Goal: Transaction & Acquisition: Book appointment/travel/reservation

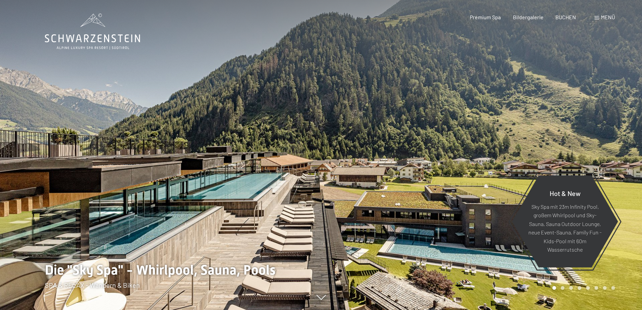
click at [442, 160] on div at bounding box center [481, 155] width 321 height 310
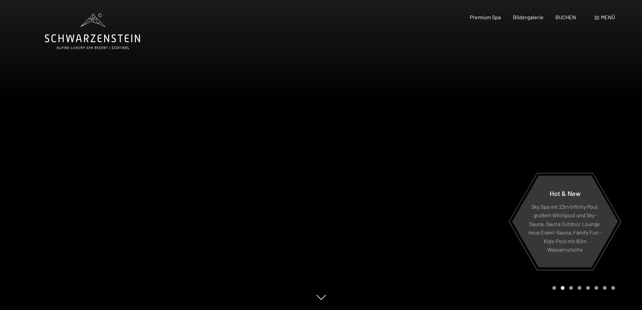
click at [442, 160] on div at bounding box center [481, 155] width 321 height 310
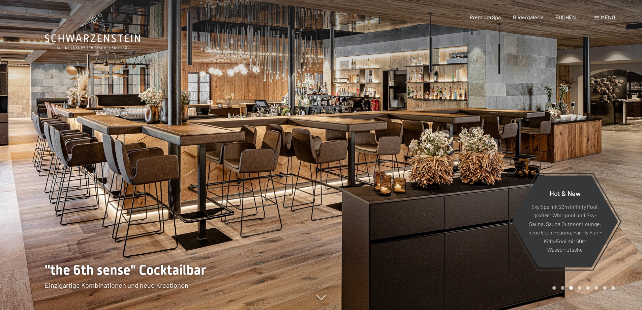
click at [442, 160] on div at bounding box center [481, 155] width 321 height 310
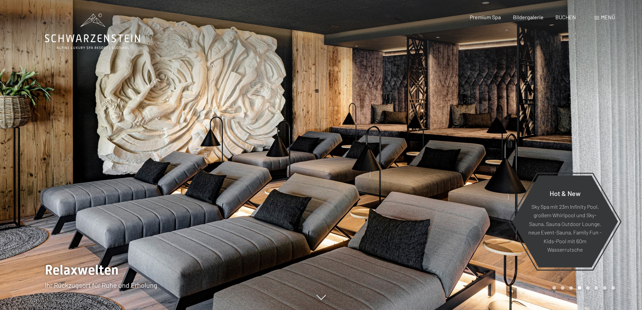
click at [442, 160] on div at bounding box center [481, 155] width 321 height 310
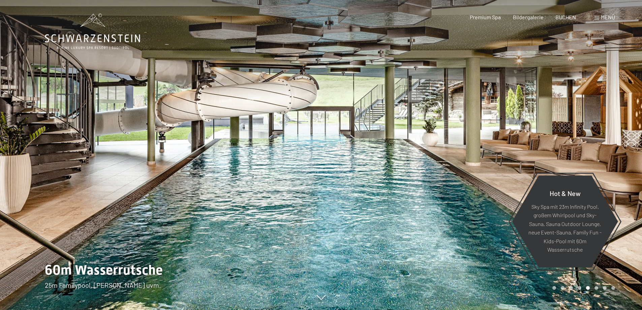
click at [442, 160] on div at bounding box center [481, 155] width 321 height 310
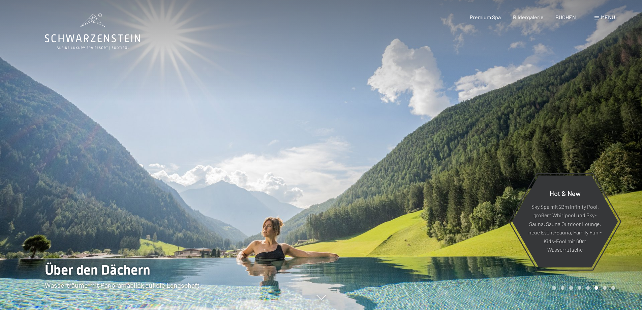
click at [442, 160] on div at bounding box center [481, 155] width 321 height 310
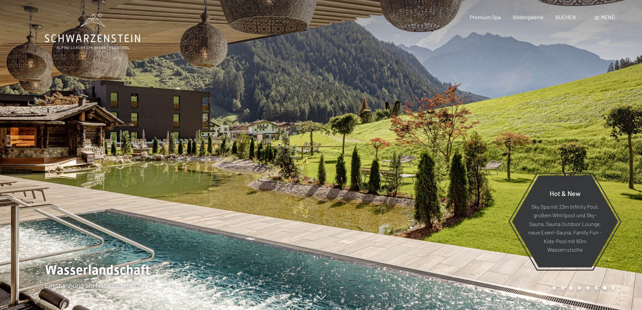
click at [442, 160] on div at bounding box center [481, 155] width 321 height 310
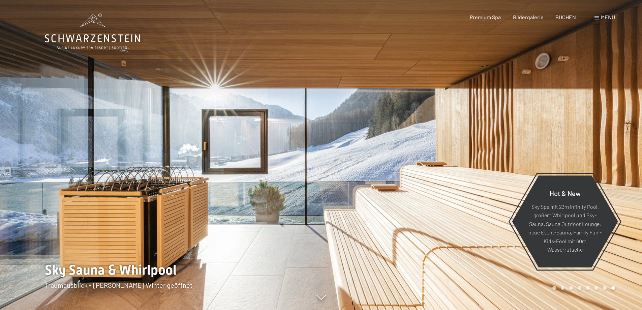
click at [442, 160] on div at bounding box center [481, 155] width 321 height 310
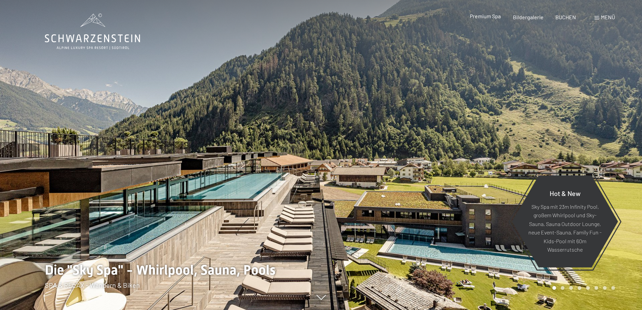
click at [483, 19] on span "Premium Spa" at bounding box center [485, 16] width 31 height 6
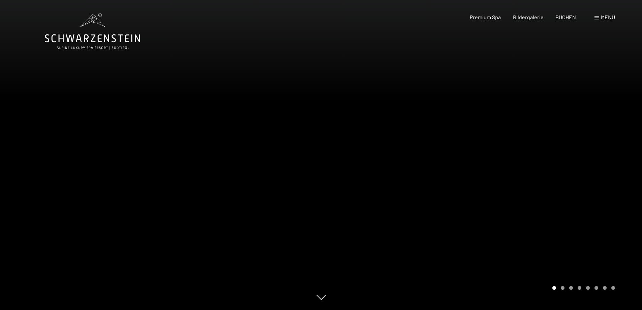
click at [429, 162] on div at bounding box center [481, 155] width 321 height 310
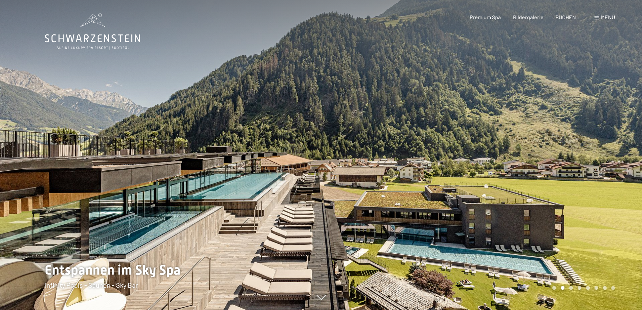
click at [429, 162] on div at bounding box center [481, 155] width 321 height 310
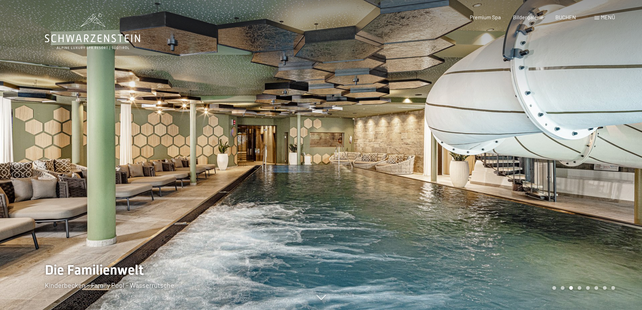
click at [429, 162] on div at bounding box center [481, 155] width 321 height 310
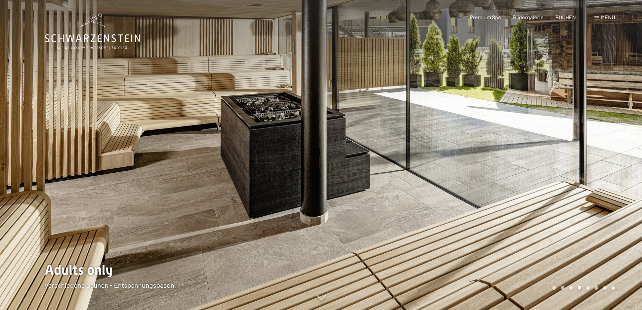
click at [429, 162] on div at bounding box center [481, 155] width 321 height 310
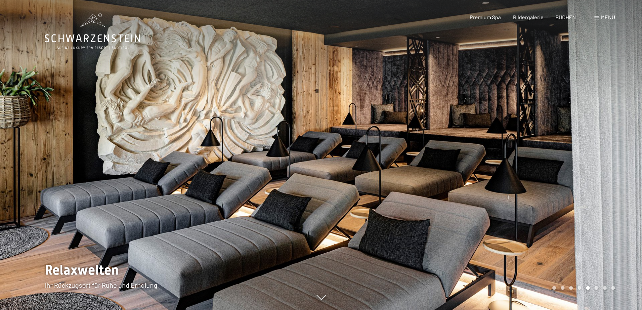
click at [429, 162] on div at bounding box center [481, 155] width 321 height 310
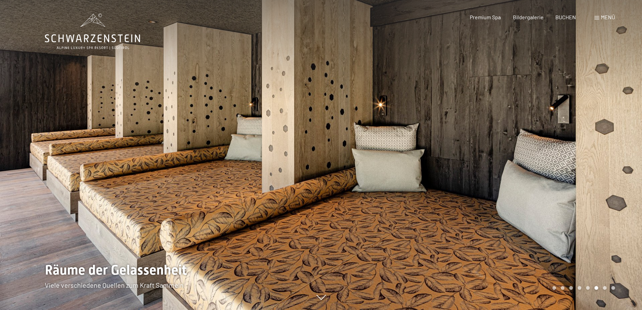
click at [596, 17] on span at bounding box center [597, 17] width 5 height 3
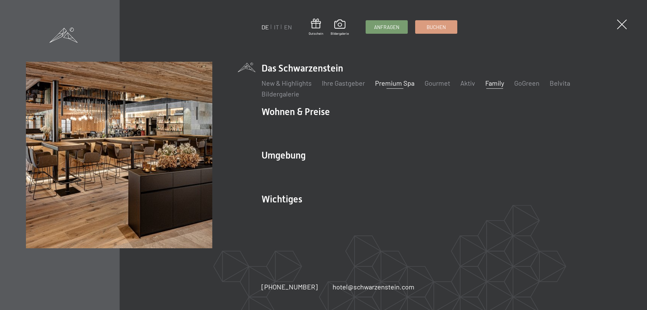
click at [494, 85] on link "Family" at bounding box center [494, 83] width 19 height 8
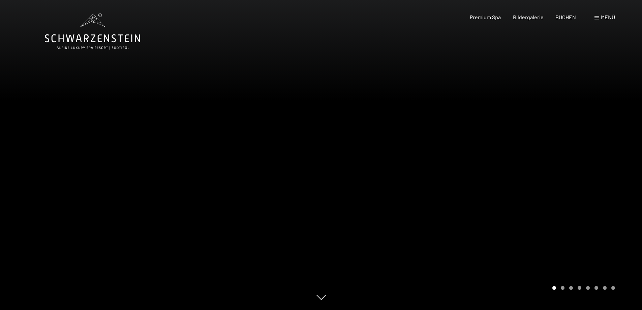
click at [519, 161] on div at bounding box center [481, 155] width 321 height 310
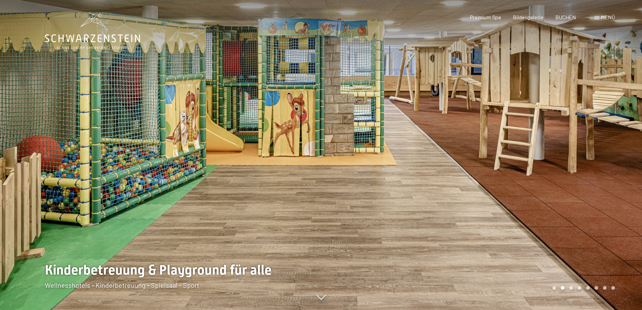
click at [519, 161] on div at bounding box center [481, 155] width 321 height 310
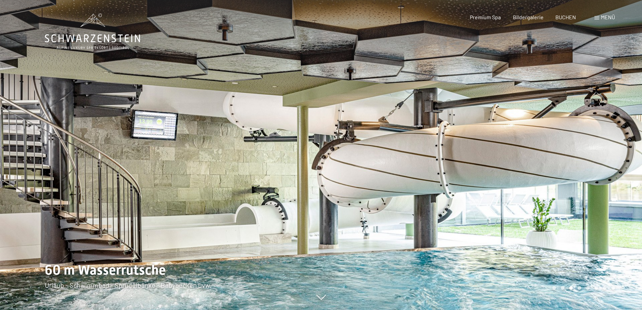
click at [519, 161] on div at bounding box center [481, 155] width 321 height 310
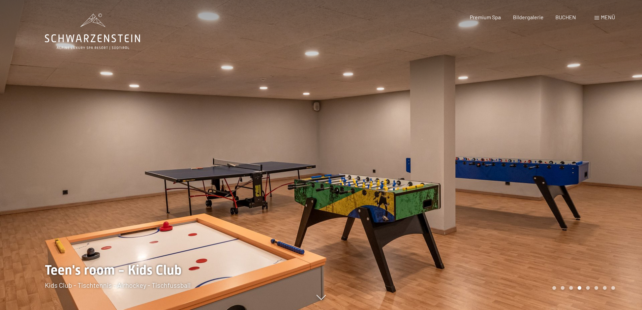
click at [519, 161] on div at bounding box center [481, 155] width 321 height 310
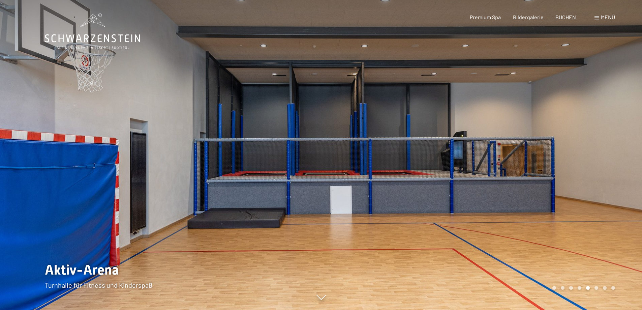
click at [519, 161] on div at bounding box center [481, 155] width 321 height 310
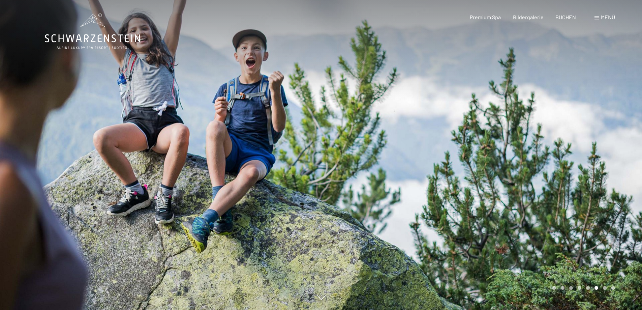
click at [519, 161] on div at bounding box center [481, 155] width 321 height 310
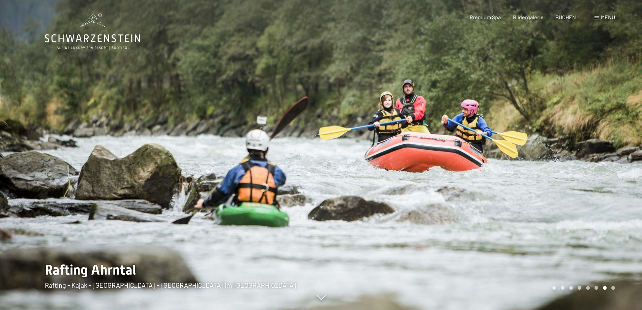
click at [519, 161] on div at bounding box center [481, 155] width 321 height 310
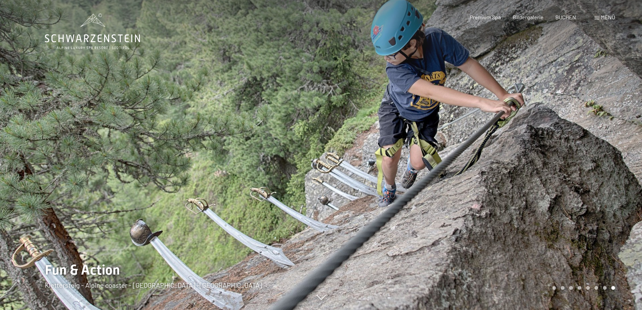
click at [519, 161] on div at bounding box center [481, 155] width 321 height 310
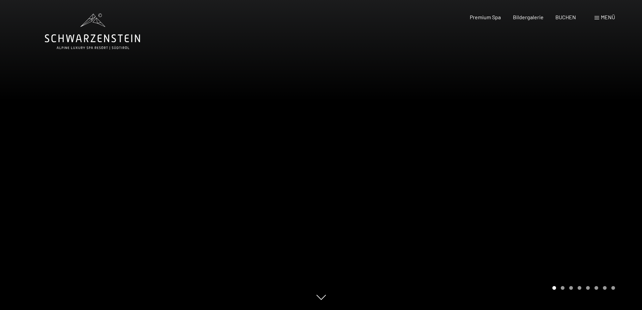
click at [596, 17] on span at bounding box center [597, 17] width 5 height 3
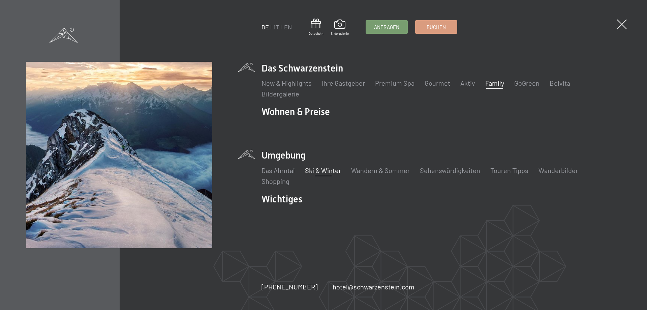
click at [326, 169] on link "Ski & Winter" at bounding box center [323, 170] width 36 height 8
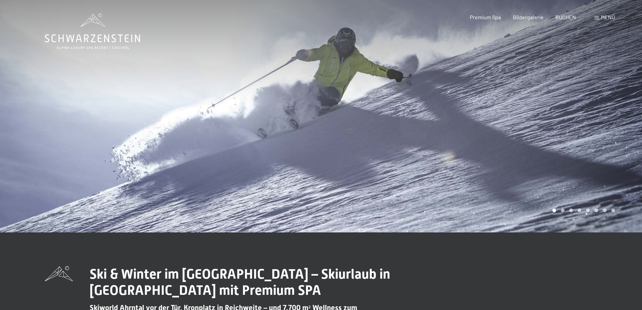
click at [490, 161] on div at bounding box center [481, 116] width 321 height 232
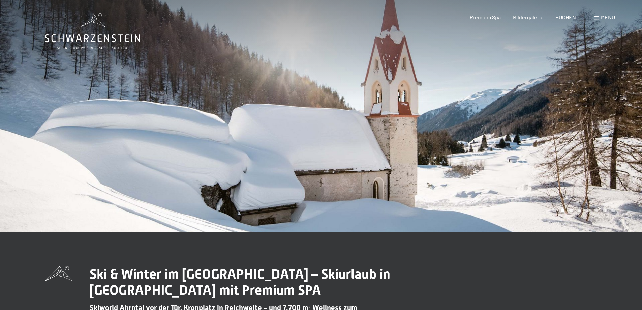
click at [499, 161] on div at bounding box center [481, 116] width 321 height 232
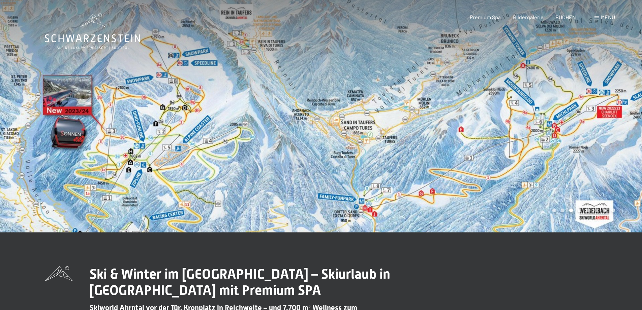
click at [529, 118] on div at bounding box center [481, 116] width 321 height 232
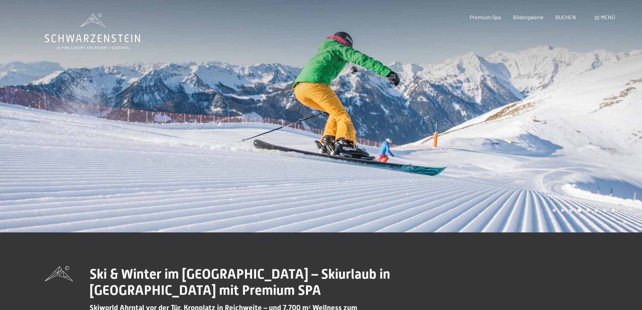
click at [529, 118] on div at bounding box center [481, 116] width 321 height 232
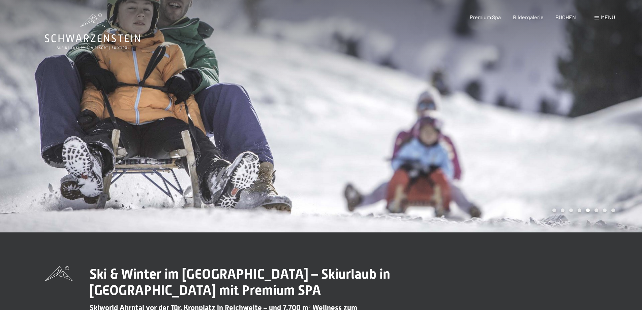
click at [529, 118] on div at bounding box center [481, 116] width 321 height 232
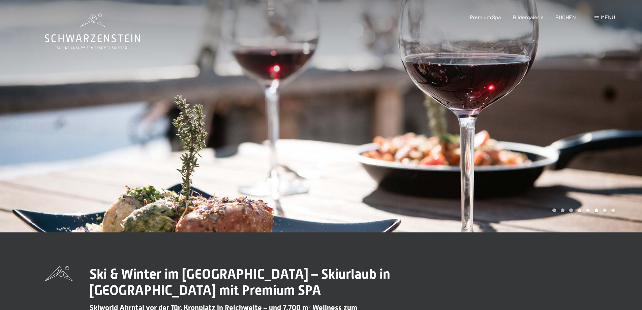
click at [529, 118] on div at bounding box center [481, 116] width 321 height 232
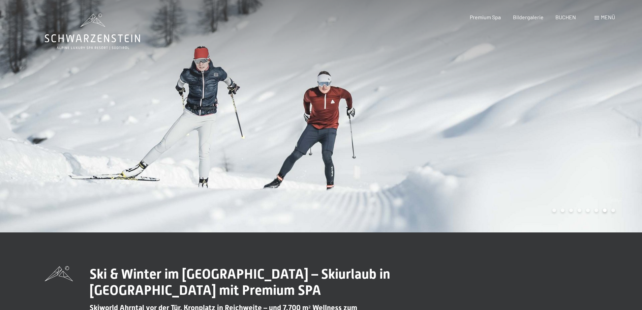
click at [529, 118] on div at bounding box center [481, 116] width 321 height 232
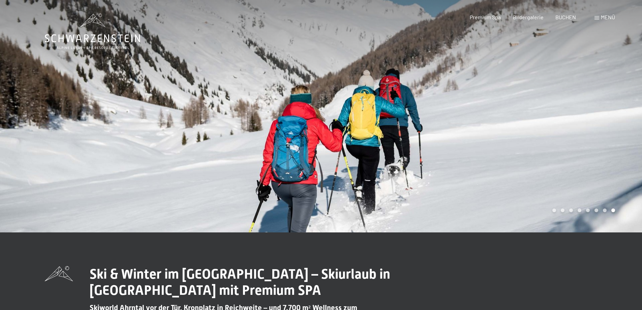
click at [81, 36] on icon at bounding box center [92, 31] width 95 height 36
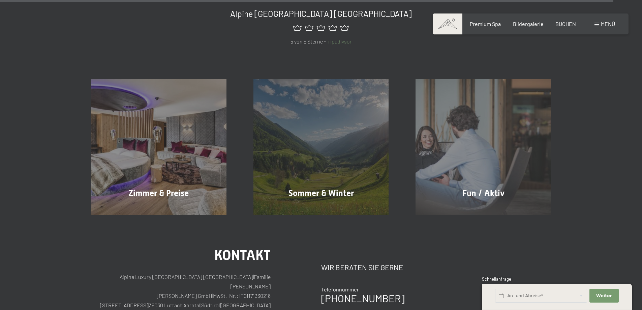
scroll to position [3741, 0]
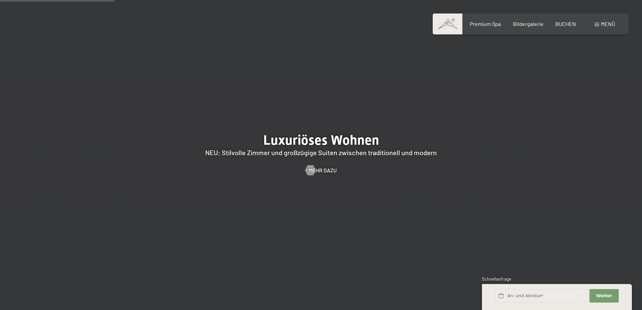
scroll to position [775, 0]
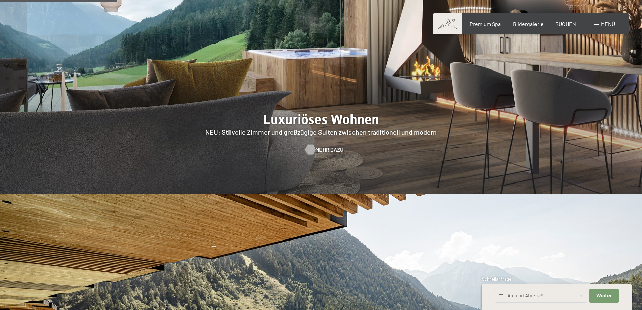
click at [326, 146] on span "Mehr dazu" at bounding box center [329, 149] width 28 height 7
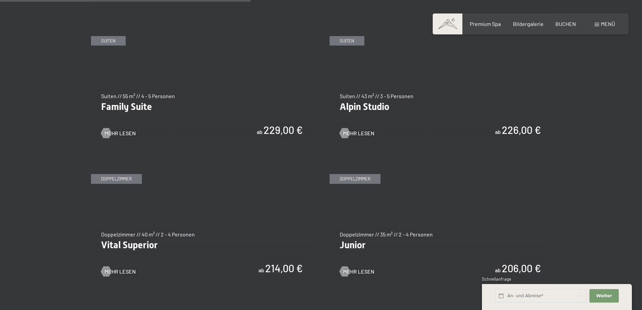
scroll to position [843, 0]
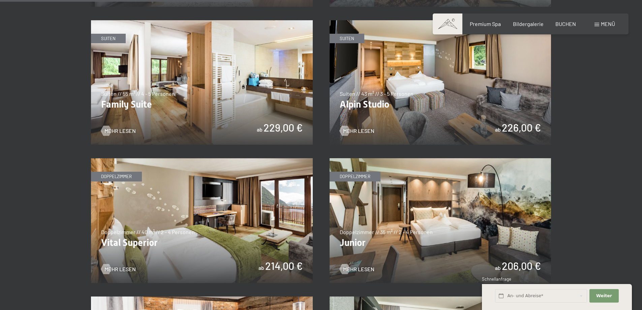
click at [429, 103] on img at bounding box center [441, 82] width 222 height 125
click at [218, 102] on img at bounding box center [202, 82] width 222 height 125
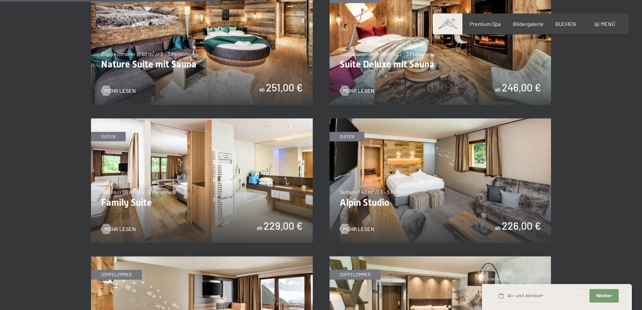
scroll to position [741, 0]
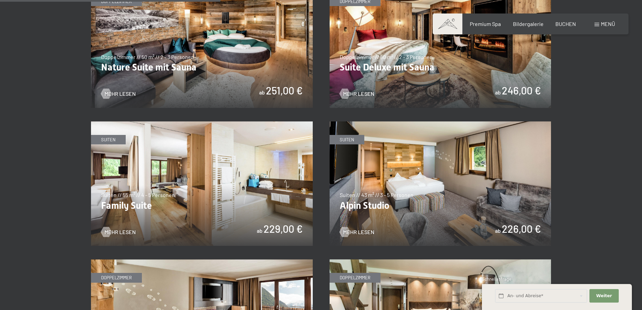
click at [179, 199] on img at bounding box center [202, 183] width 222 height 125
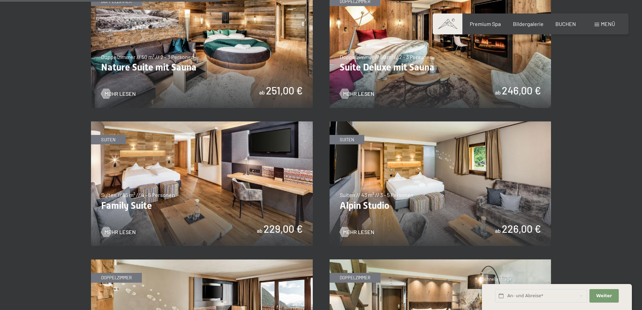
click at [191, 183] on img at bounding box center [202, 183] width 222 height 125
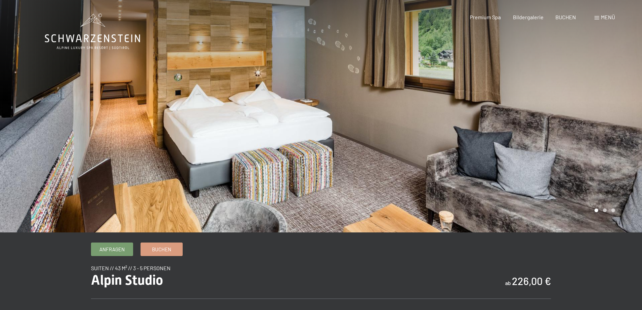
click at [379, 138] on div at bounding box center [481, 116] width 321 height 232
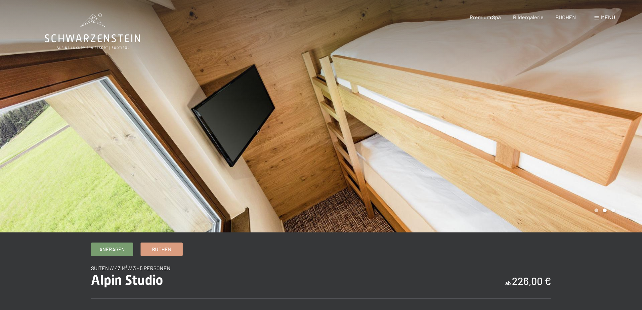
click at [379, 138] on div at bounding box center [481, 116] width 321 height 232
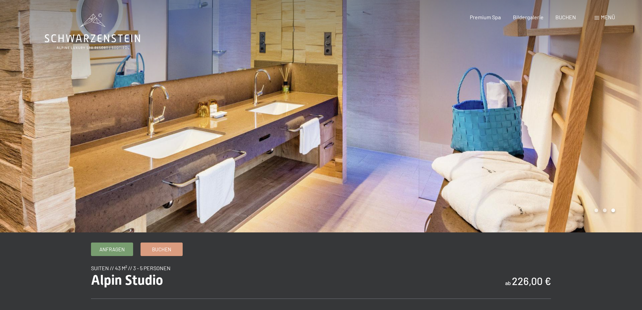
click at [379, 138] on div at bounding box center [481, 116] width 321 height 232
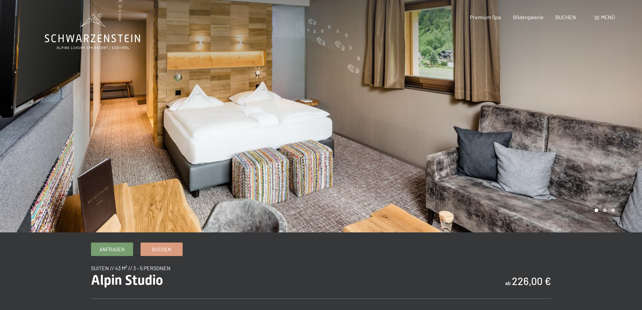
click at [379, 138] on div at bounding box center [481, 116] width 321 height 232
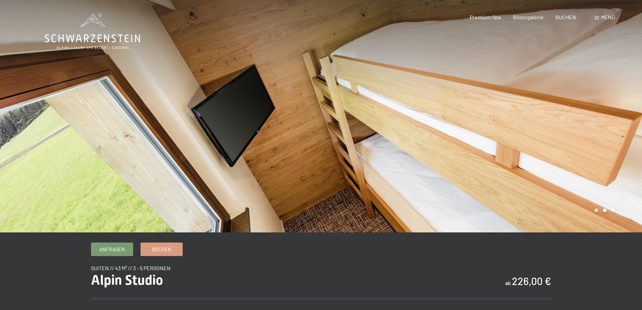
click at [379, 138] on div at bounding box center [481, 116] width 321 height 232
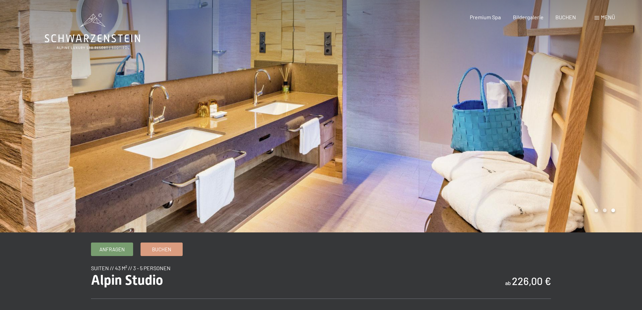
click at [379, 138] on div at bounding box center [481, 116] width 321 height 232
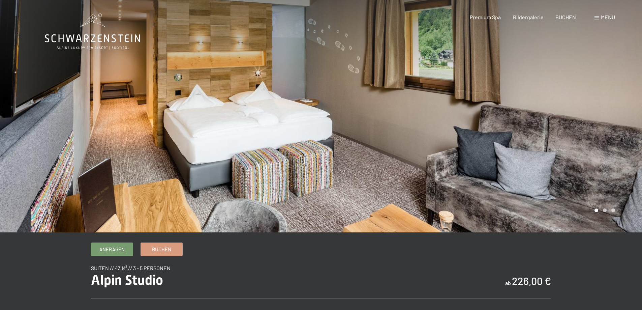
click at [379, 138] on div at bounding box center [481, 116] width 321 height 232
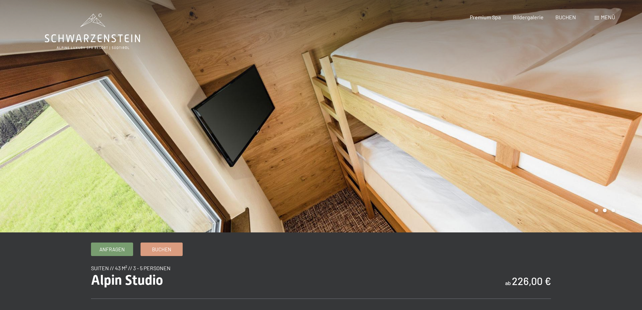
click at [379, 138] on div at bounding box center [481, 116] width 321 height 232
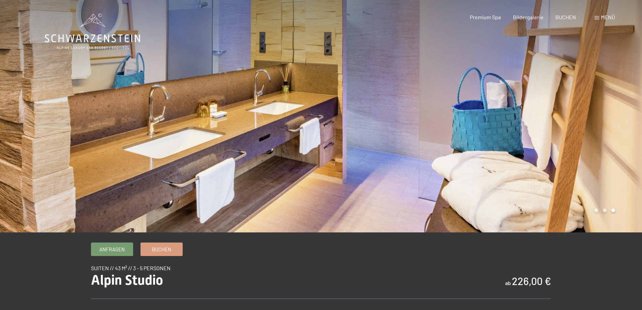
click at [379, 138] on div at bounding box center [481, 116] width 321 height 232
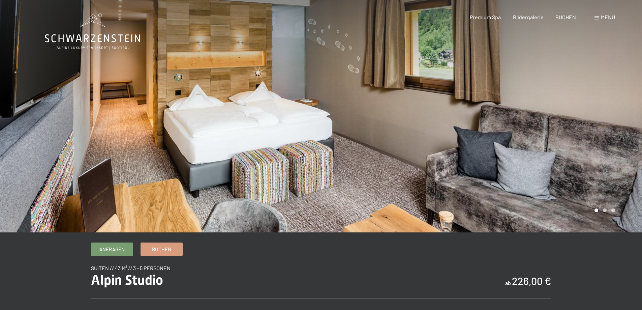
click at [379, 138] on div at bounding box center [481, 116] width 321 height 232
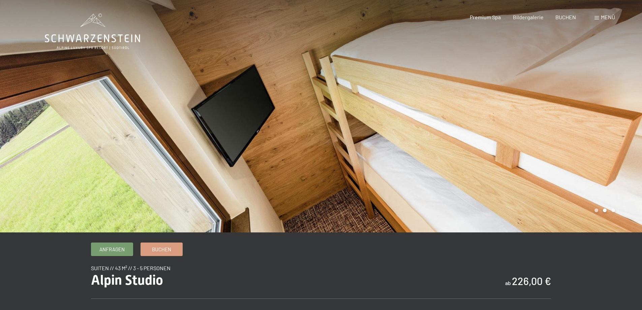
click at [379, 138] on div at bounding box center [481, 116] width 321 height 232
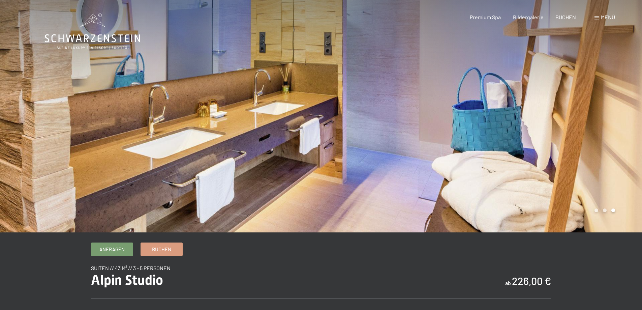
click at [379, 138] on div at bounding box center [481, 116] width 321 height 232
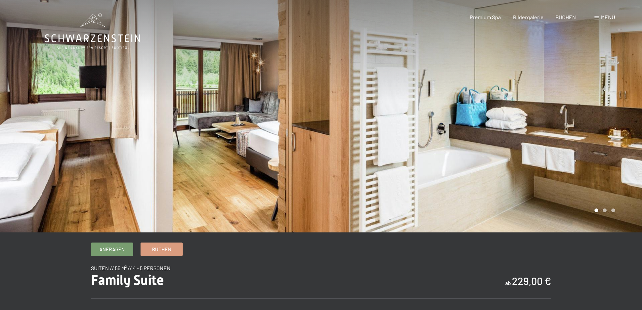
click at [412, 131] on div at bounding box center [481, 116] width 321 height 232
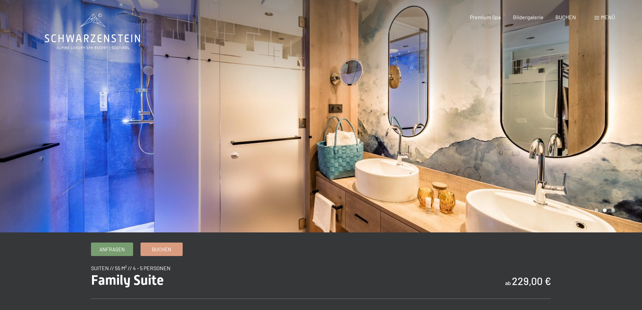
click at [412, 131] on div at bounding box center [481, 116] width 321 height 232
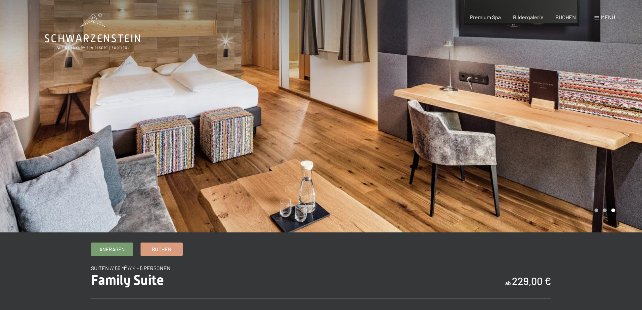
click at [412, 131] on div at bounding box center [481, 116] width 321 height 232
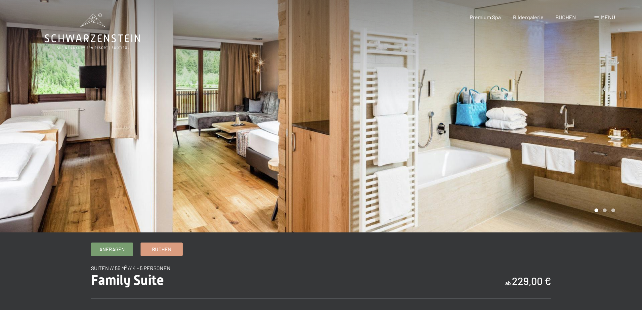
click at [412, 131] on div at bounding box center [481, 116] width 321 height 232
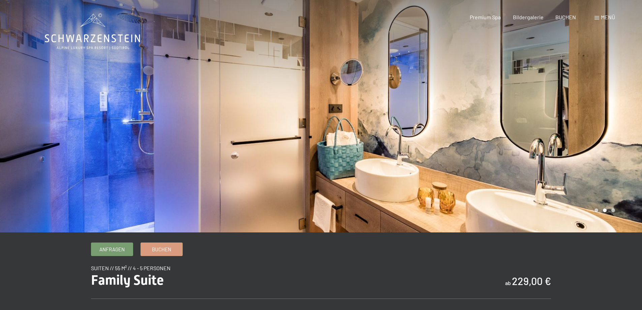
click at [412, 131] on div at bounding box center [481, 116] width 321 height 232
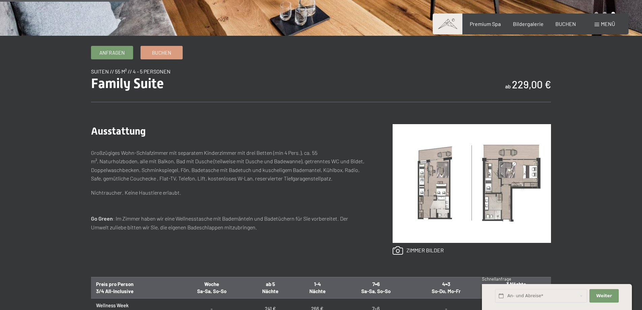
scroll to position [202, 0]
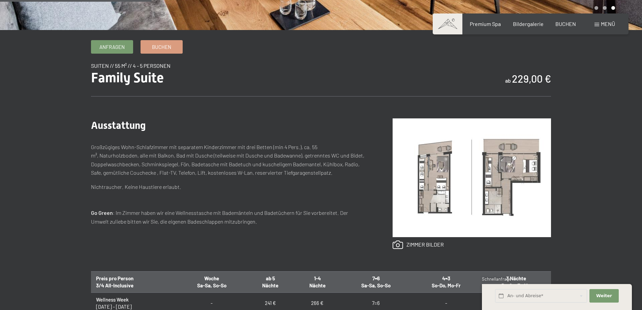
click at [444, 180] on img at bounding box center [472, 177] width 158 height 119
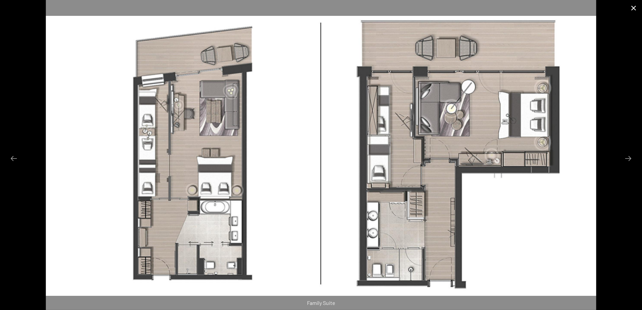
click at [634, 8] on button "Close gallery" at bounding box center [633, 8] width 17 height 16
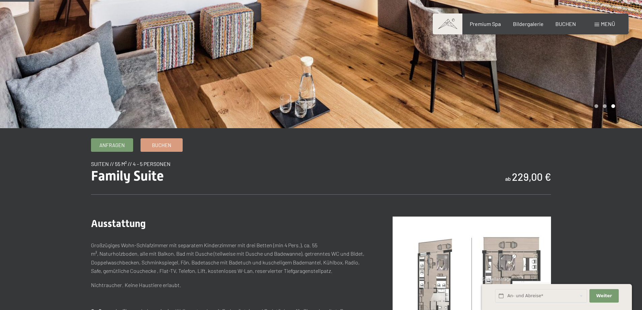
scroll to position [34, 0]
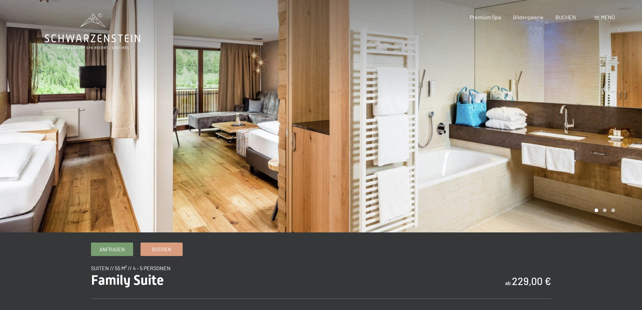
click at [324, 142] on div at bounding box center [481, 116] width 321 height 232
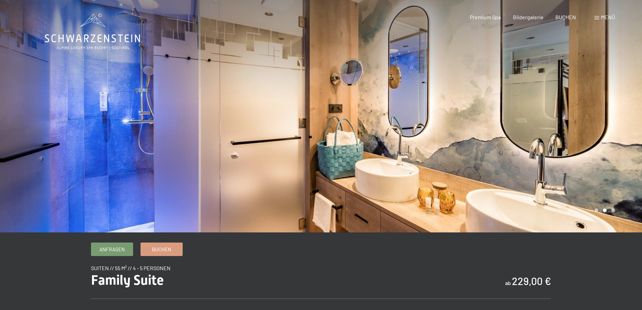
click at [327, 142] on div at bounding box center [481, 116] width 321 height 232
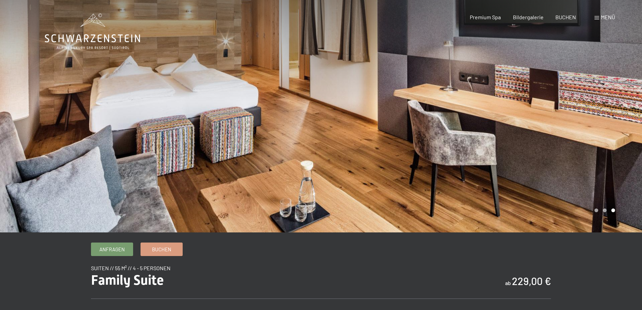
click at [327, 142] on div at bounding box center [481, 116] width 321 height 232
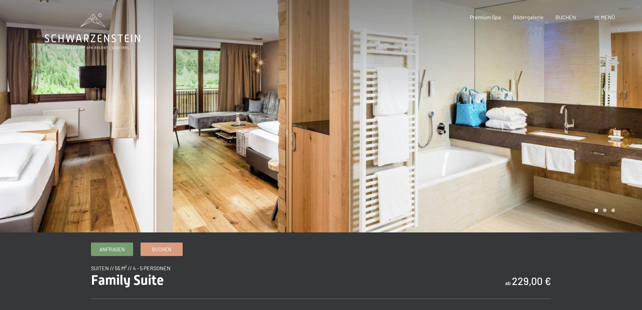
click at [327, 142] on div at bounding box center [481, 116] width 321 height 232
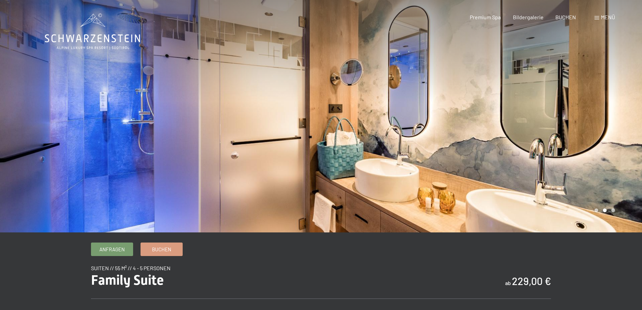
click at [329, 128] on div at bounding box center [481, 116] width 321 height 232
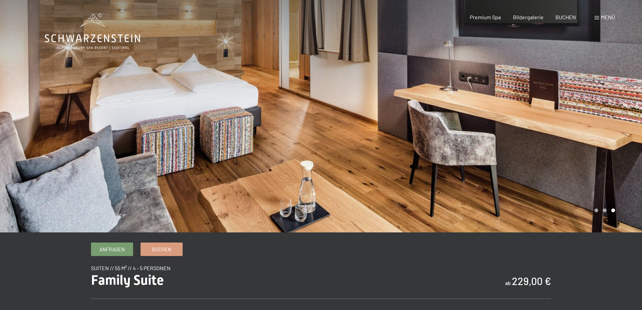
click at [329, 128] on div at bounding box center [481, 116] width 321 height 232
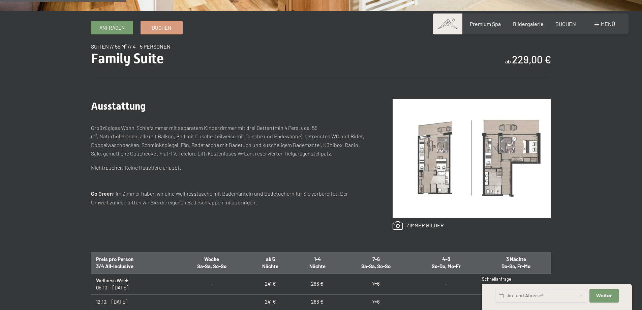
scroll to position [236, 0]
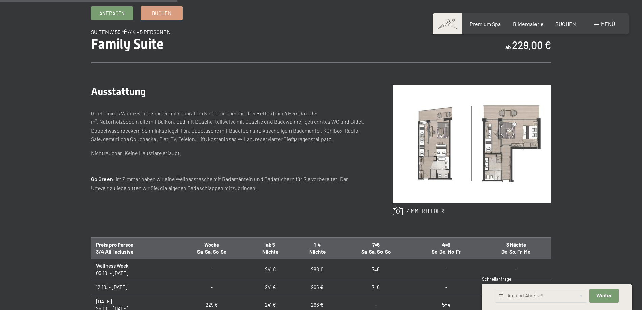
click at [437, 152] on img at bounding box center [472, 144] width 158 height 119
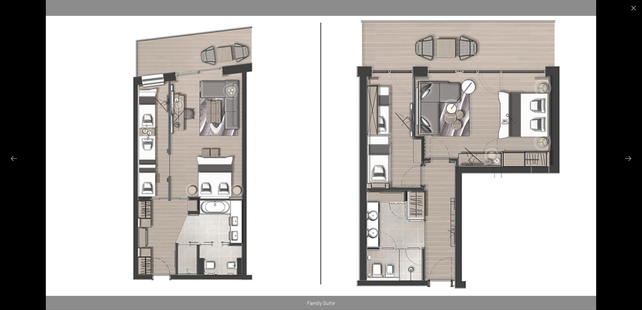
scroll to position [270, 0]
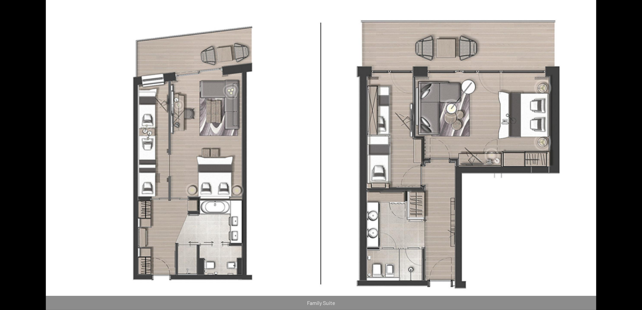
click at [633, 8] on button "Close gallery" at bounding box center [633, 5] width 17 height 16
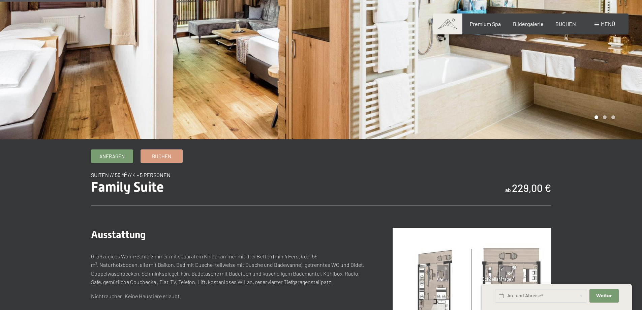
scroll to position [0, 0]
